Goal: Book appointment/travel/reservation

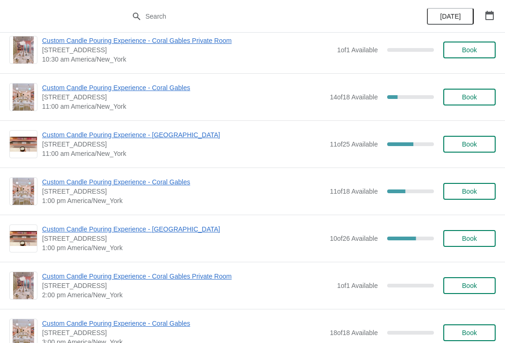
scroll to position [59, 0]
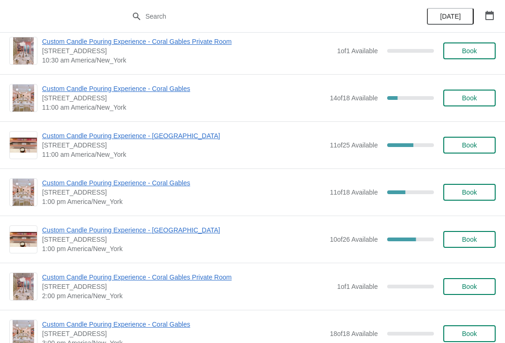
click at [478, 144] on span "Book" at bounding box center [469, 145] width 36 height 7
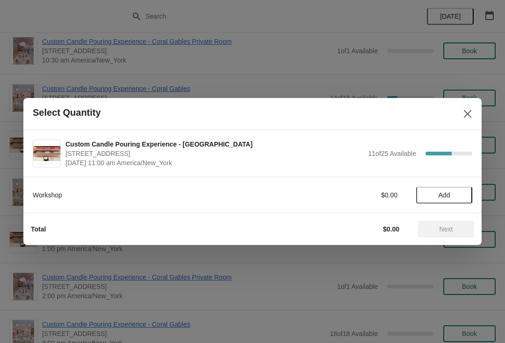
click at [448, 199] on button "Add" at bounding box center [444, 195] width 56 height 17
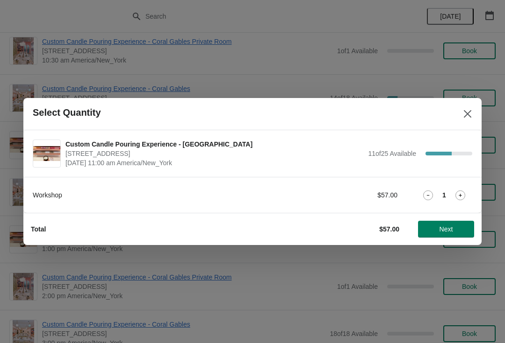
click at [442, 233] on span "Next" at bounding box center [446, 229] width 14 height 7
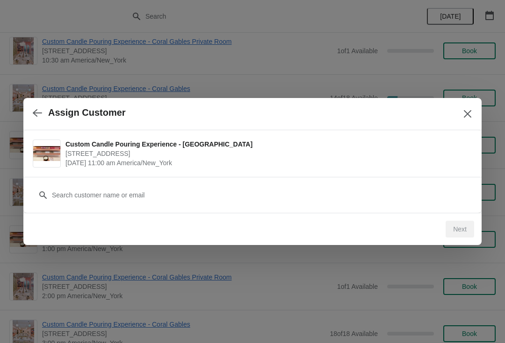
click at [165, 156] on span "[STREET_ADDRESS]" at bounding box center [266, 153] width 402 height 9
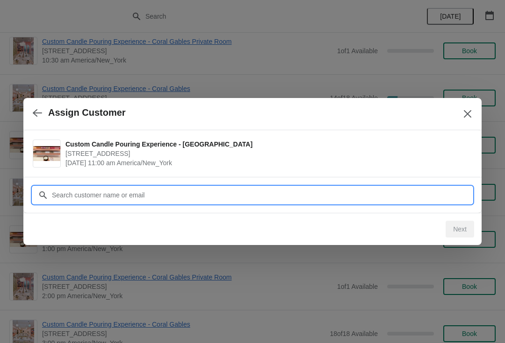
click at [135, 196] on input "Customer" at bounding box center [261, 195] width 420 height 17
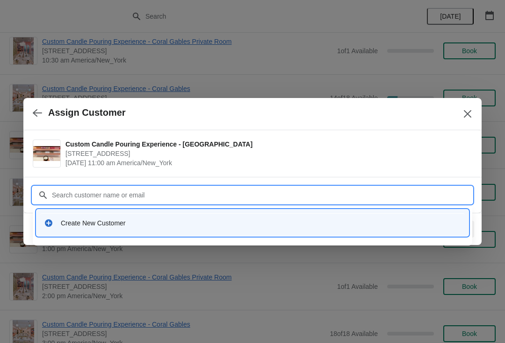
click at [91, 228] on div "Create New Customer" at bounding box center [252, 222] width 424 height 19
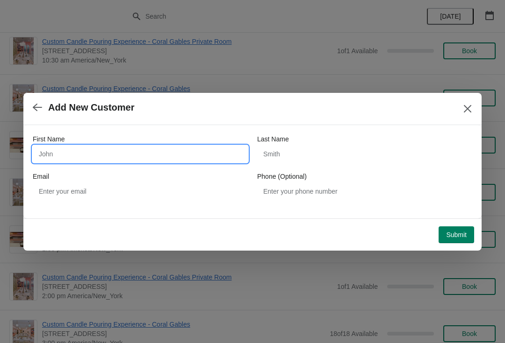
click at [171, 154] on input "First Name" at bounding box center [140, 154] width 215 height 17
click at [120, 156] on input "First Name" at bounding box center [140, 154] width 215 height 17
type input "[PERSON_NAME]"
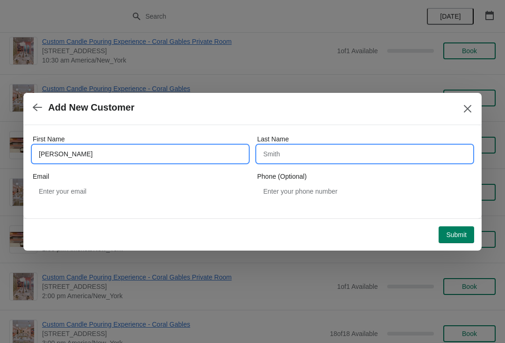
click at [304, 151] on input "Last Name" at bounding box center [364, 154] width 215 height 17
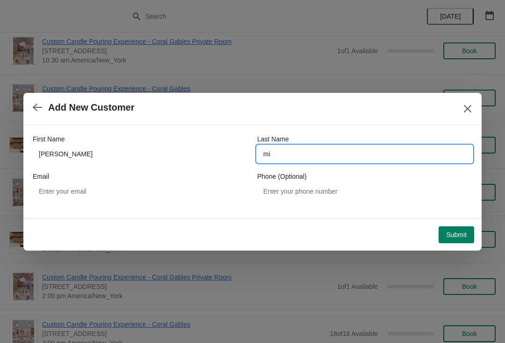
type input "m"
click at [360, 160] on input "[PERSON_NAME]" at bounding box center [364, 154] width 215 height 17
click at [321, 156] on input "Millais" at bounding box center [364, 154] width 215 height 17
type input "Millas"
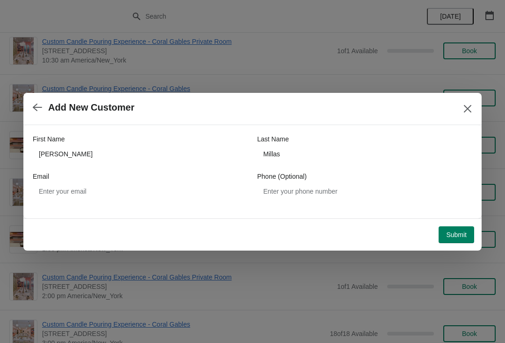
click at [455, 236] on span "Submit" at bounding box center [456, 234] width 21 height 7
